Goal: Transaction & Acquisition: Purchase product/service

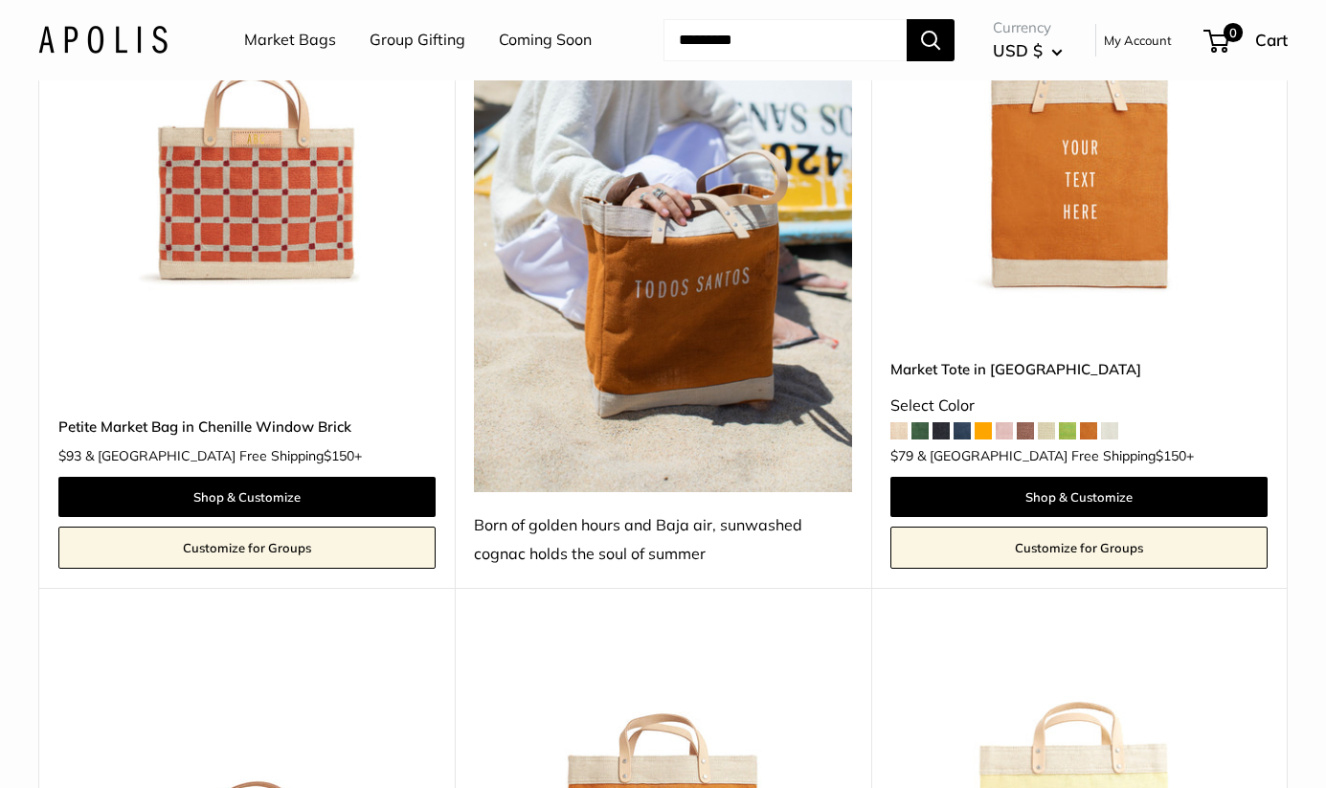
scroll to position [3005, 0]
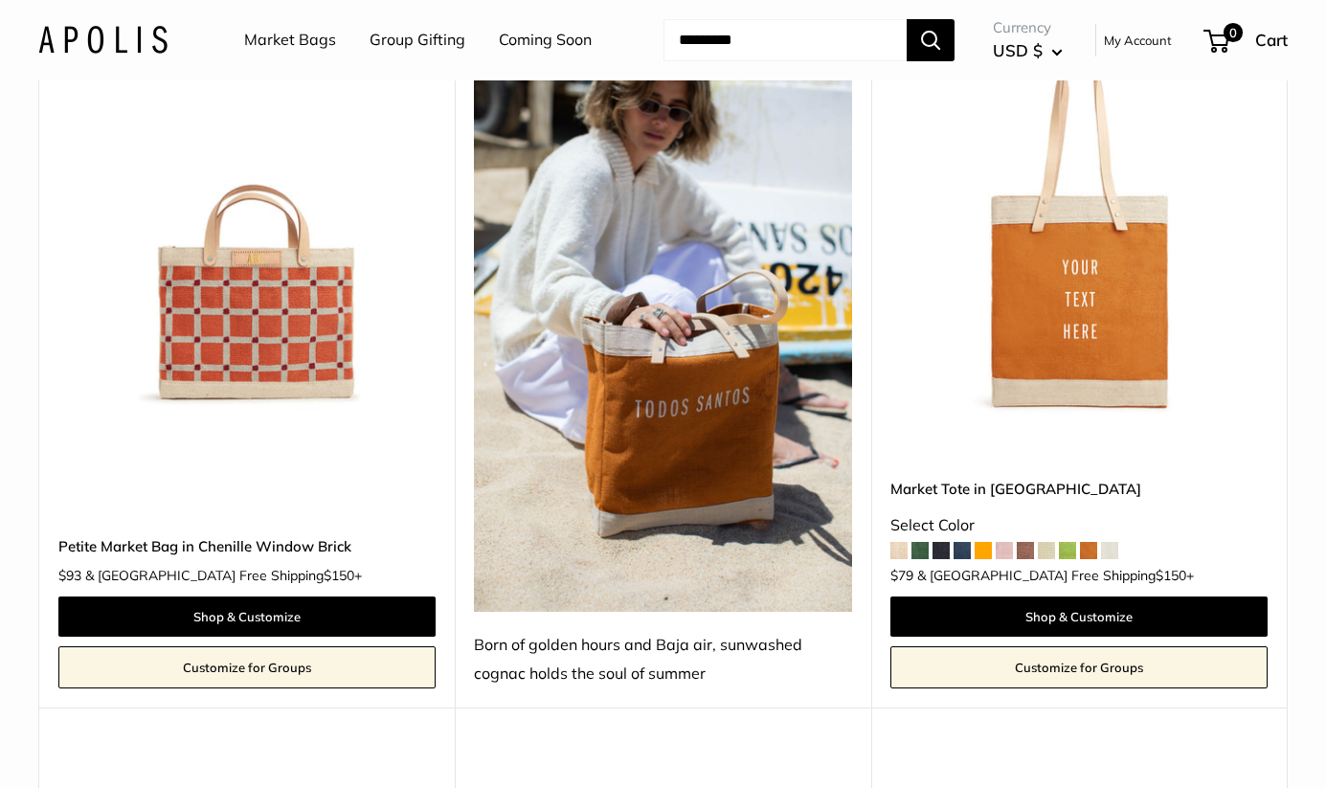
click at [0, 0] on img at bounding box center [0, 0] width 0 height 0
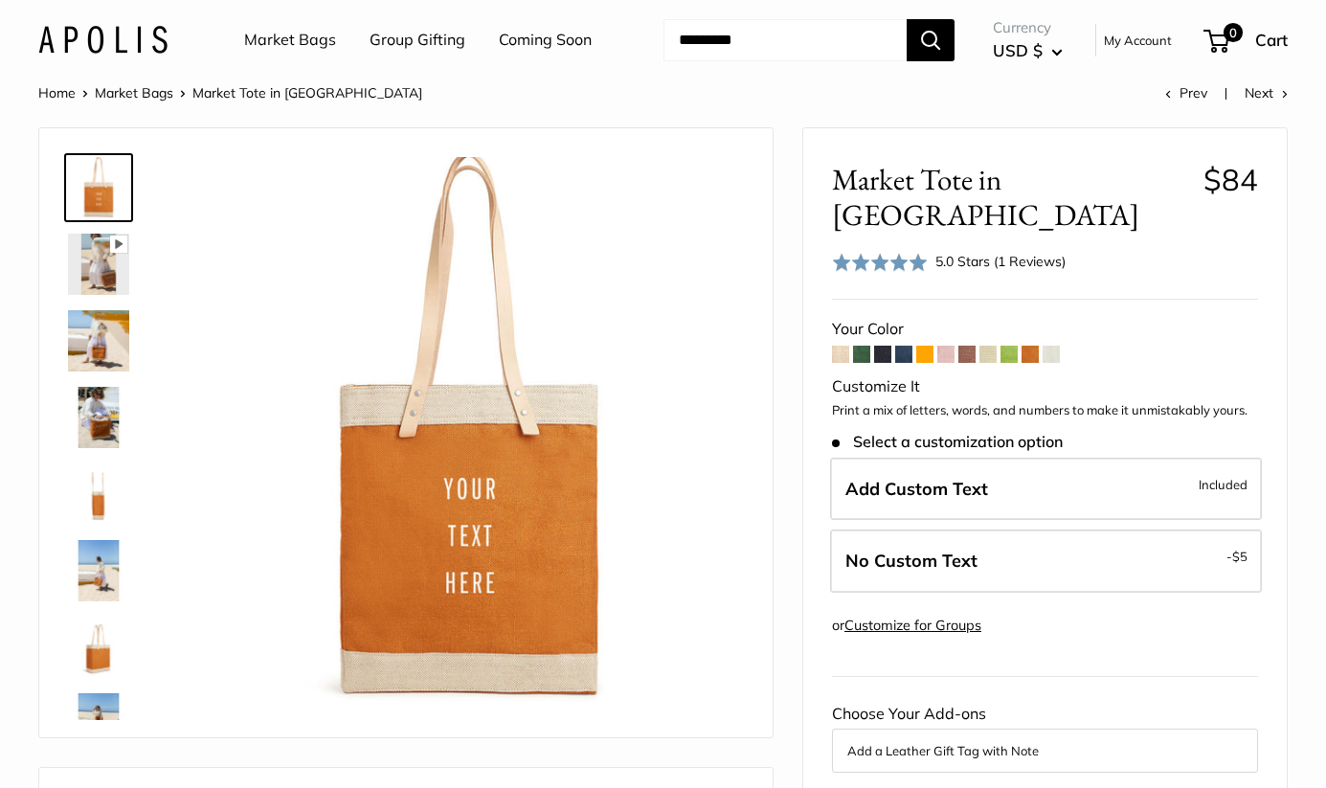
click at [920, 346] on span at bounding box center [924, 354] width 17 height 17
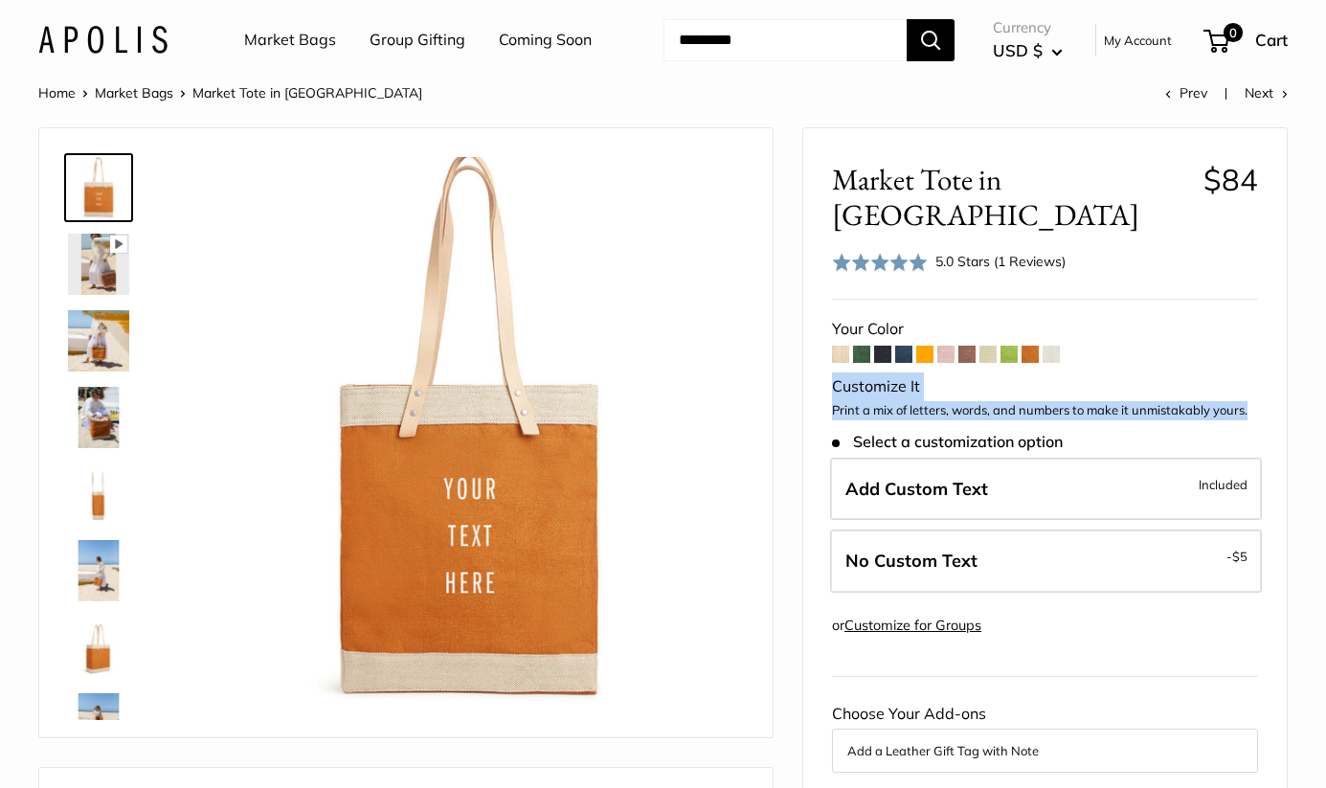
drag, startPoint x: 832, startPoint y: 348, endPoint x: 1260, endPoint y: 376, distance: 428.9
click at [1260, 376] on div "Market Tote in Cognac $84 Rated 5.0 out of 5 5.0 Stars (1 Reviews) Click to go …" at bounding box center [1044, 726] width 483 height 1196
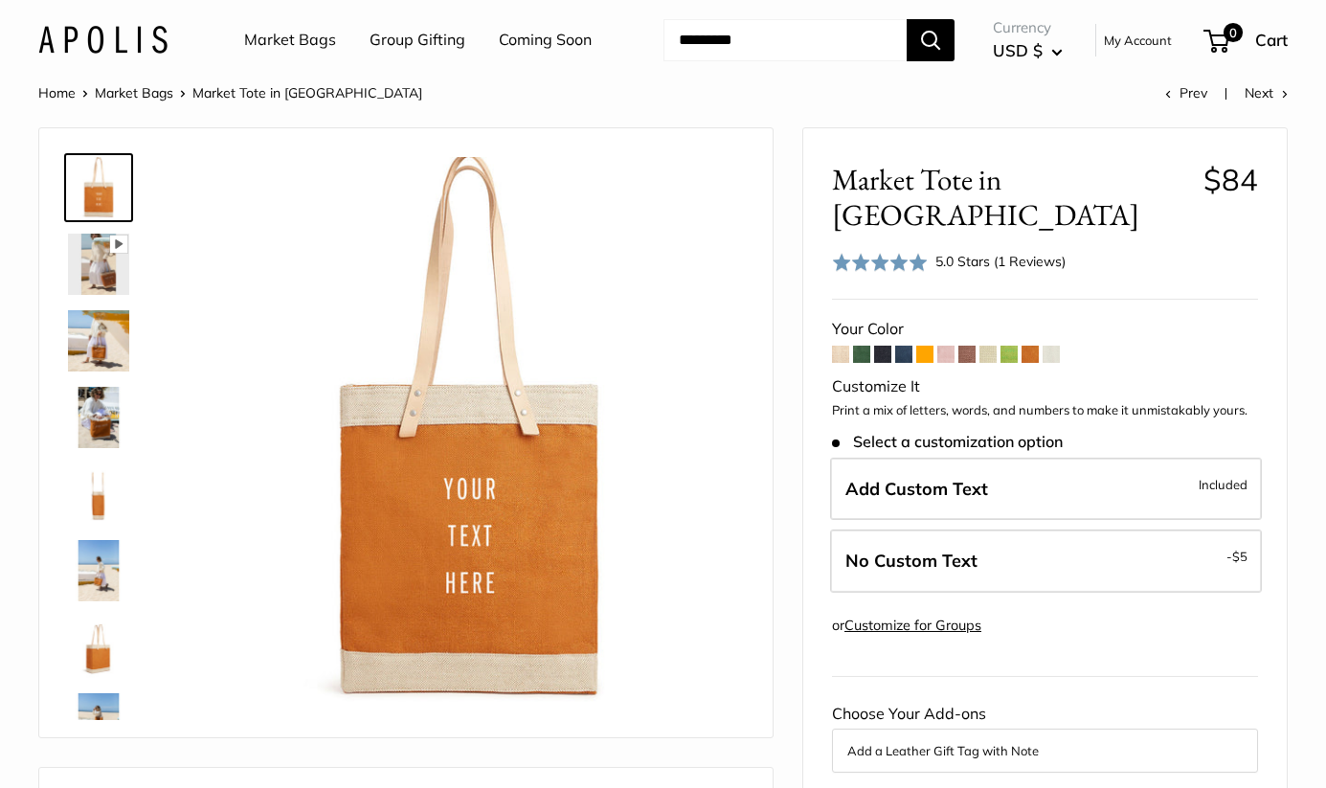
drag, startPoint x: 1214, startPoint y: 377, endPoint x: 942, endPoint y: 370, distance: 272.0
click at [1214, 401] on p "Print a mix of letters, words, and numbers to make it unmistakably yours." at bounding box center [1045, 410] width 426 height 19
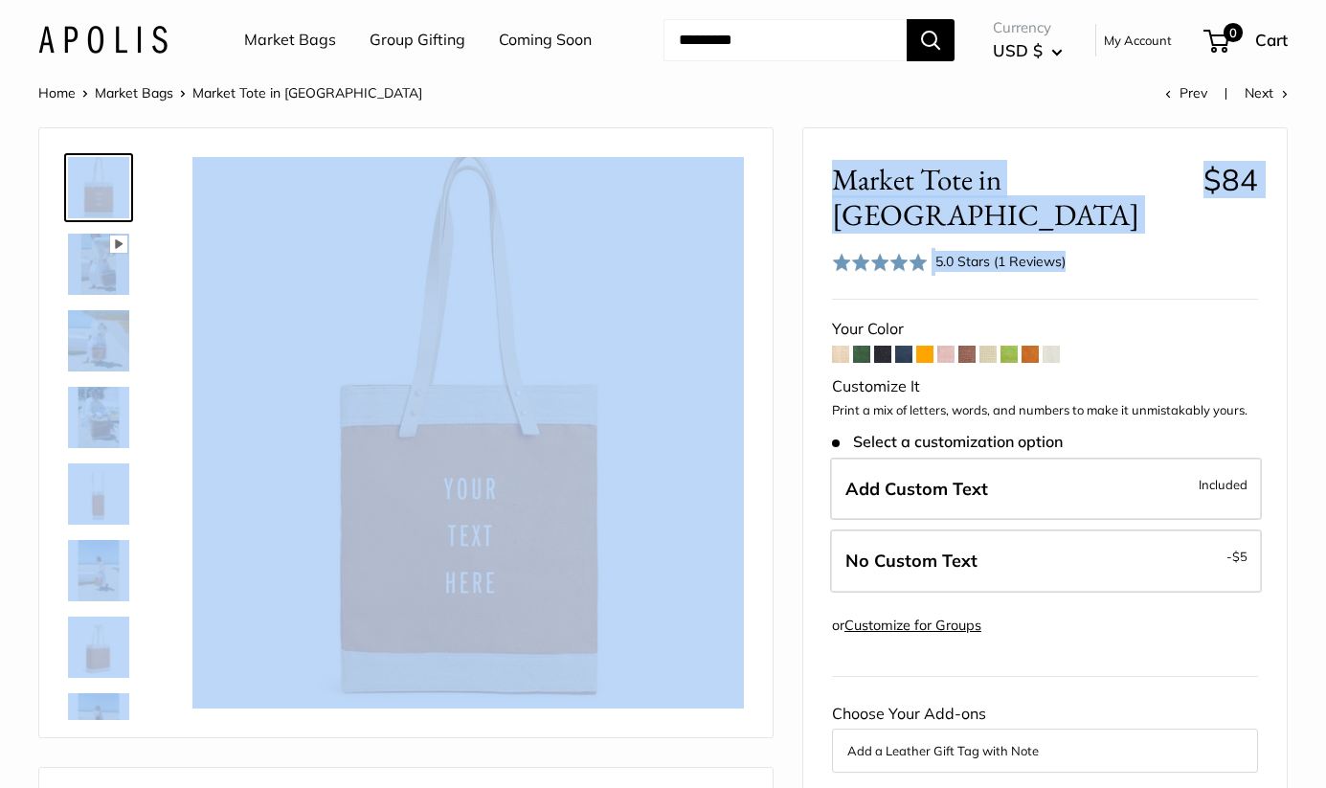
drag, startPoint x: 903, startPoint y: 312, endPoint x: 473, endPoint y: 416, distance: 442.4
click at [1277, 419] on div "Market Tote in Cognac $84 Rated 5.0 out of 5 5.0 Stars (1 Reviews) Click to go …" at bounding box center [1044, 726] width 483 height 1196
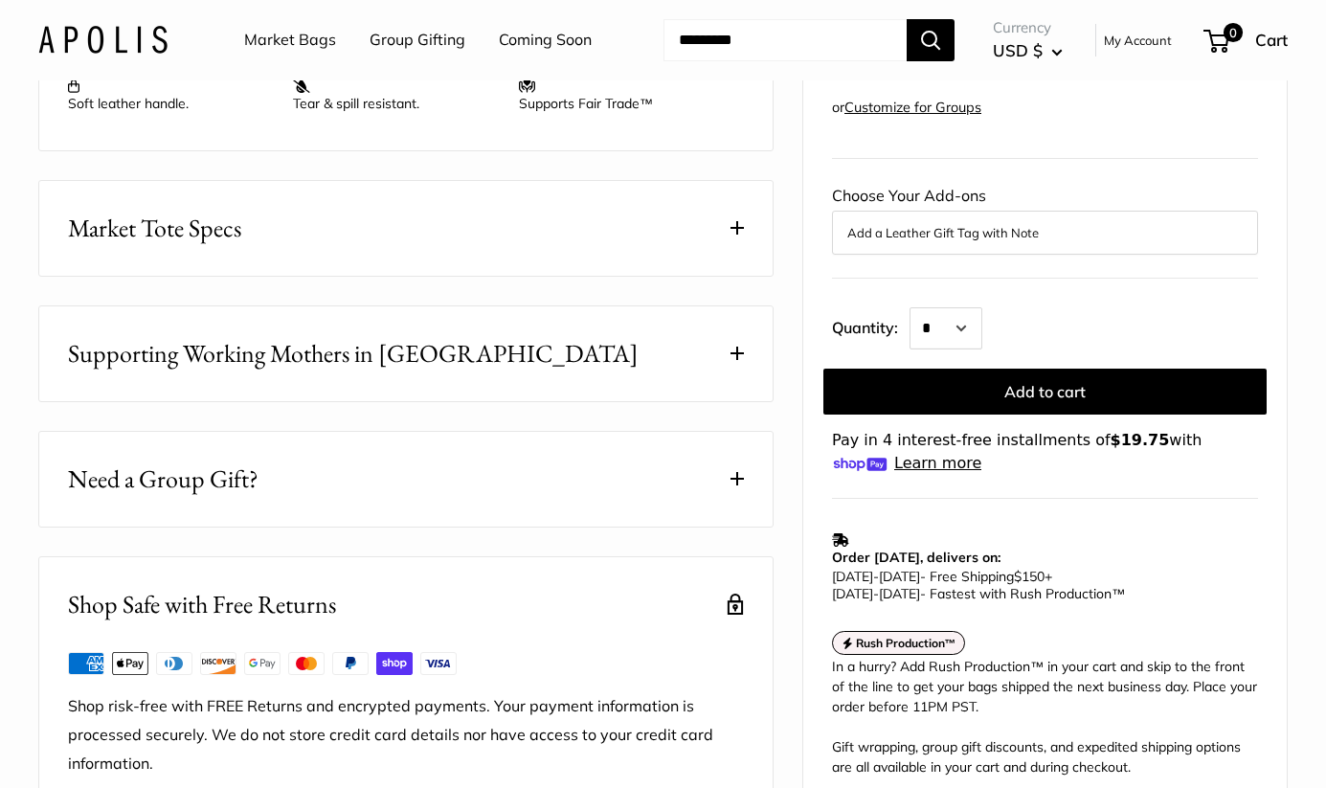
scroll to position [714, 0]
